Goal: Transaction & Acquisition: Purchase product/service

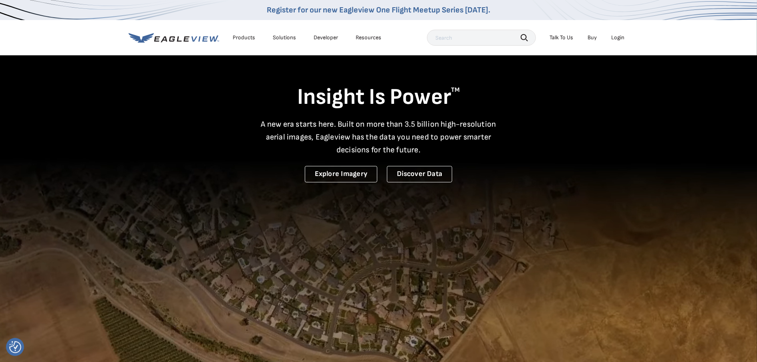
click at [621, 35] on div "Login" at bounding box center [617, 37] width 13 height 7
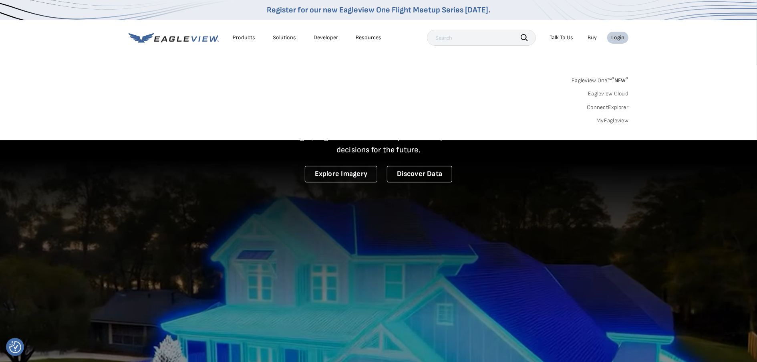
click at [608, 121] on link "MyEagleview" at bounding box center [613, 120] width 32 height 7
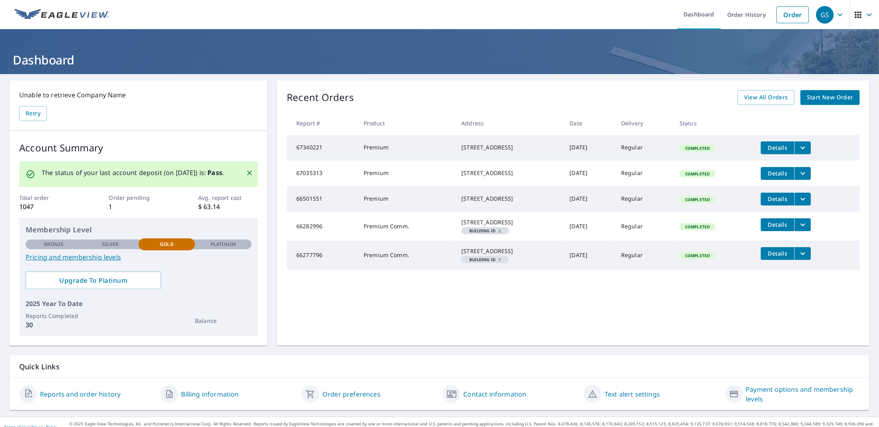
click at [807, 98] on span "Start New Order" at bounding box center [830, 98] width 46 height 10
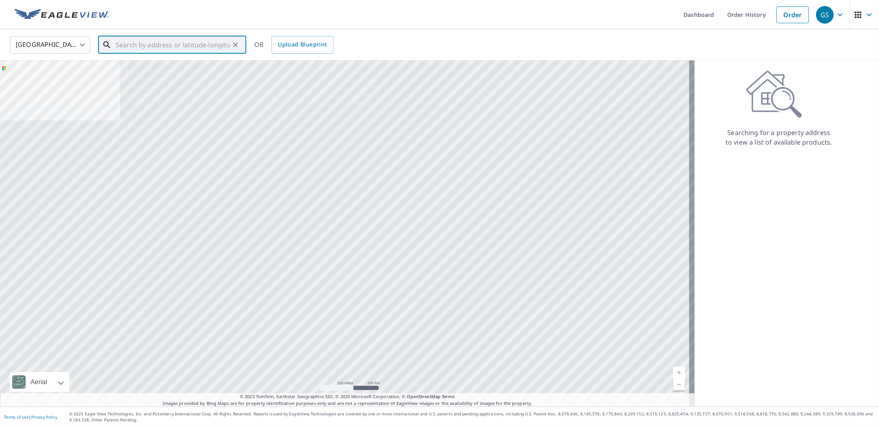
paste input "148 Hidden Hollow Drive Palm Beach Gardens, FL 334"
click at [167, 76] on p "Palm Beach Gardens, FL 33418" at bounding box center [177, 77] width 126 height 8
type input "148 Hidden Hollow Dr Palm Beach Gardens, FL 33418"
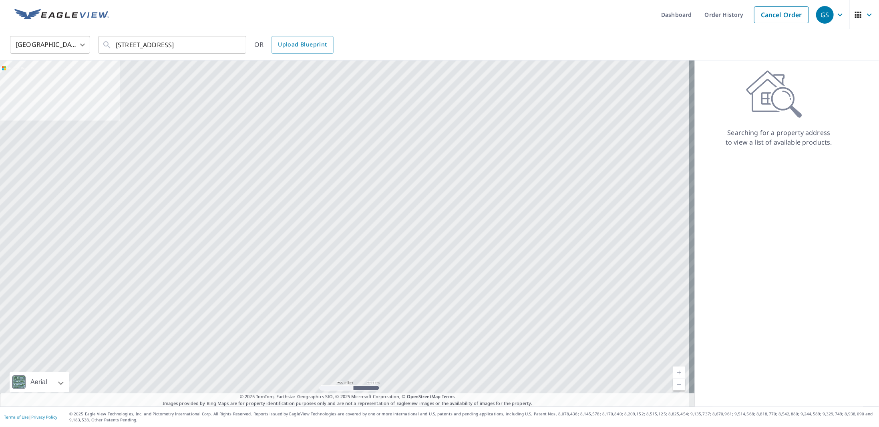
scroll to position [0, 0]
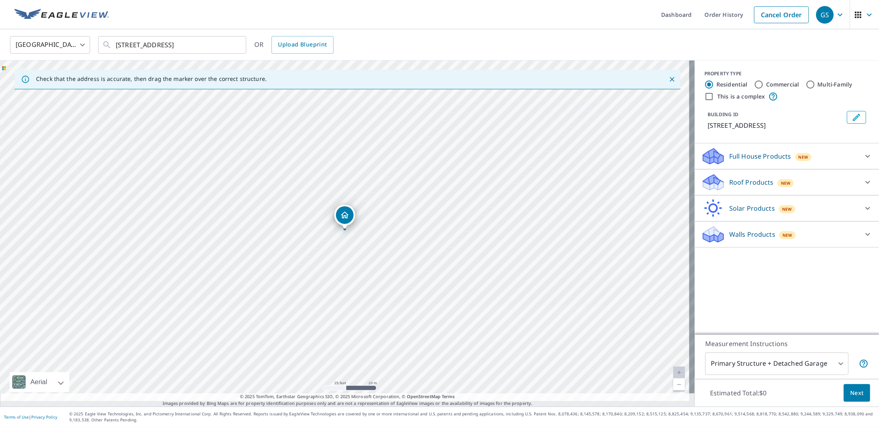
click at [863, 161] on icon at bounding box center [868, 156] width 10 height 10
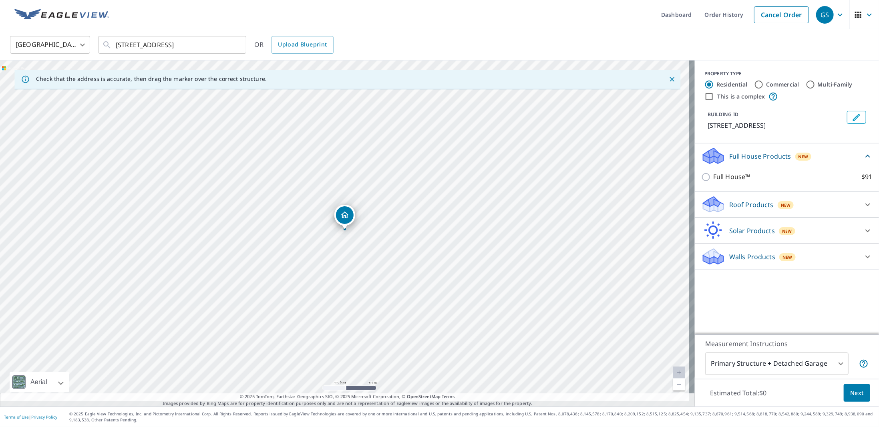
click at [731, 210] on p "Roof Products" at bounding box center [752, 205] width 44 height 10
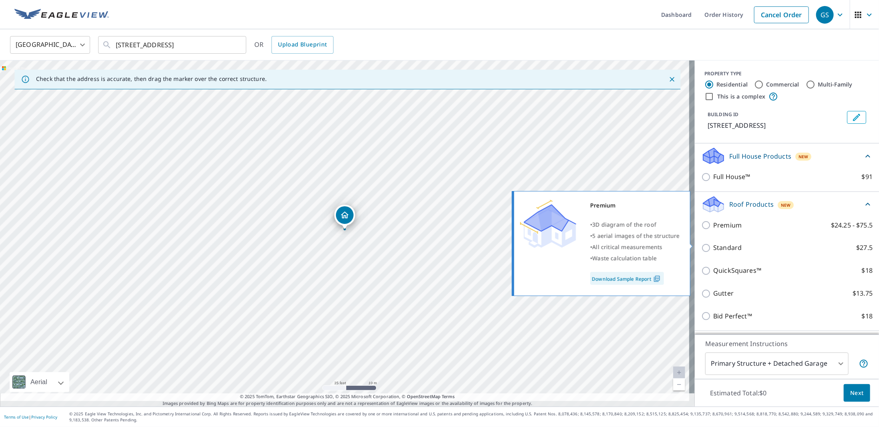
click at [704, 230] on input "Premium $24.25 - $75.5" at bounding box center [707, 225] width 12 height 10
checkbox input "true"
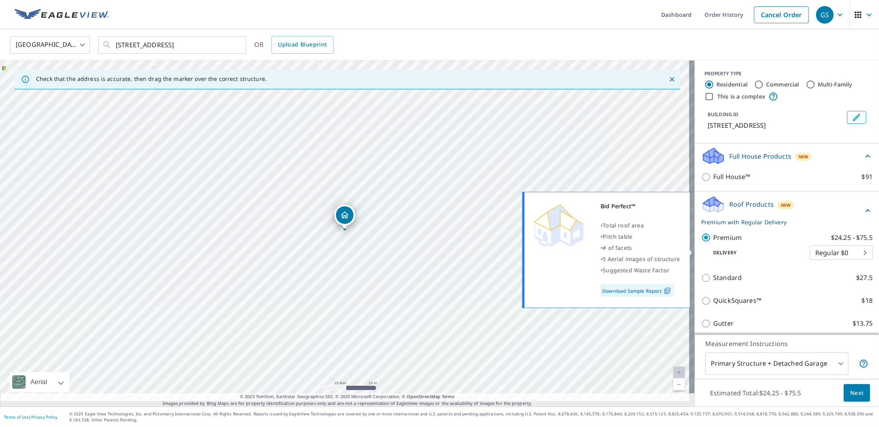
scroll to position [125, 0]
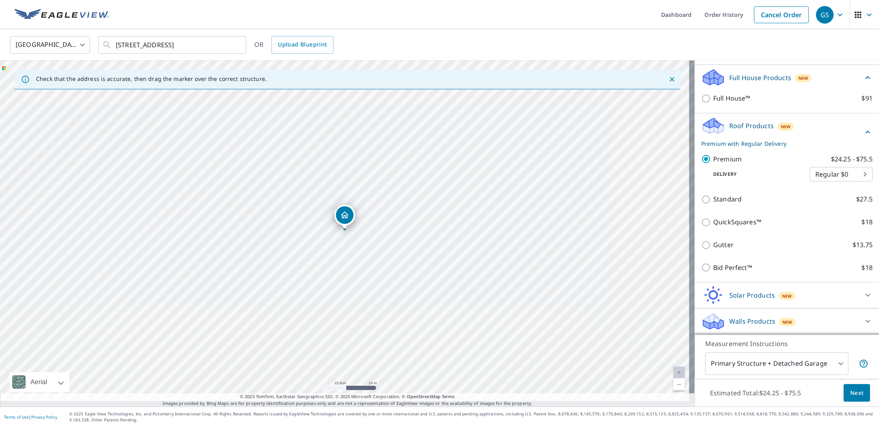
click at [854, 388] on span "Next" at bounding box center [857, 393] width 14 height 10
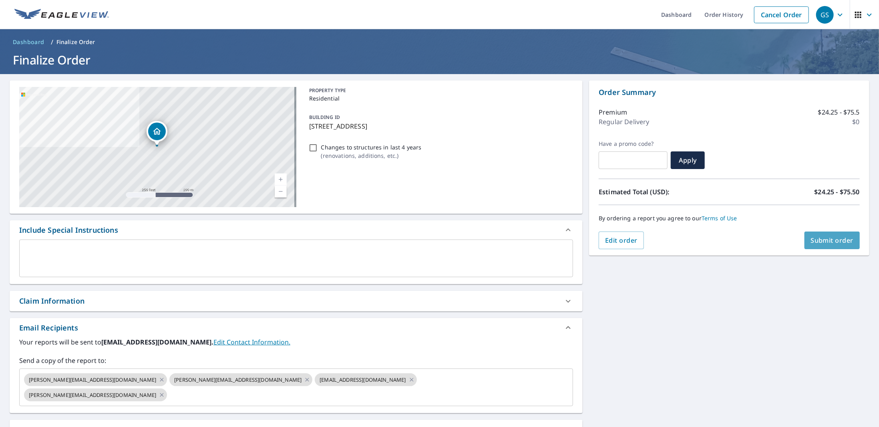
click at [811, 236] on span "Submit order" at bounding box center [832, 240] width 43 height 9
checkbox input "true"
